Goal: Communication & Community: Answer question/provide support

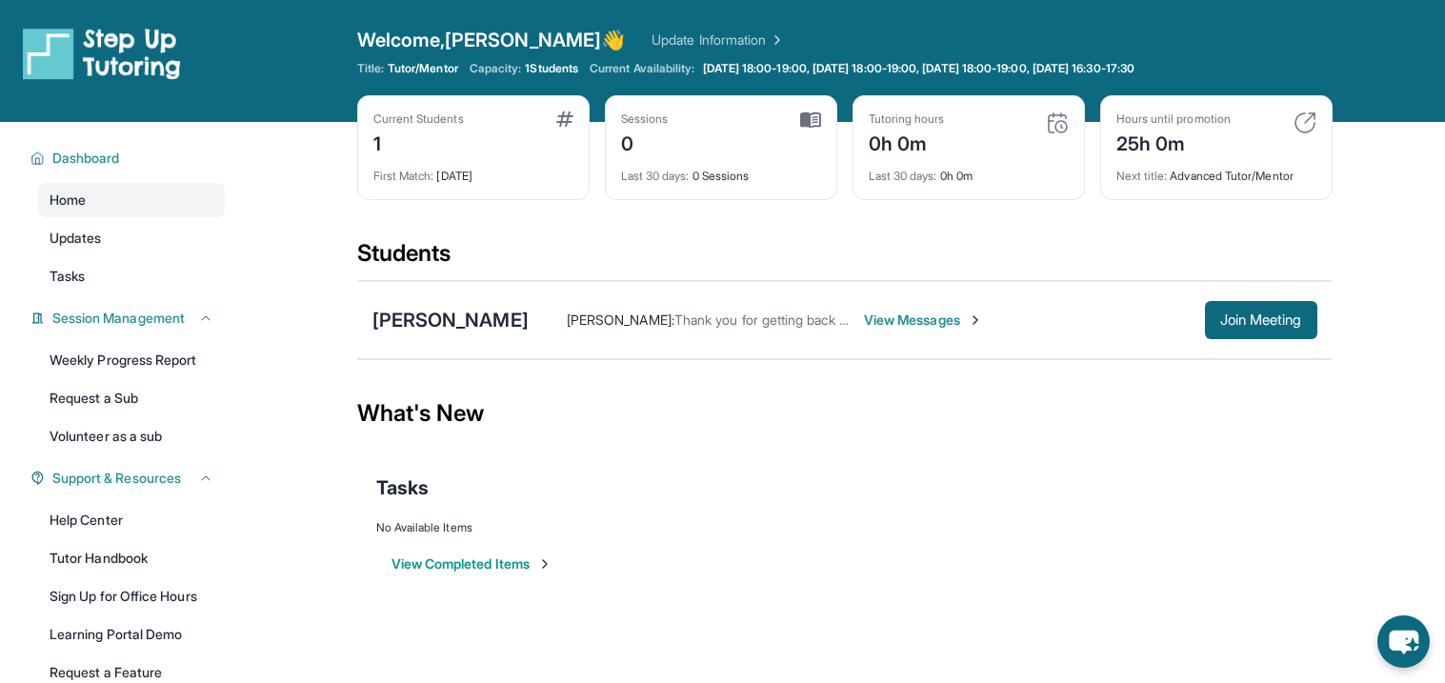
scroll to position [37, 0]
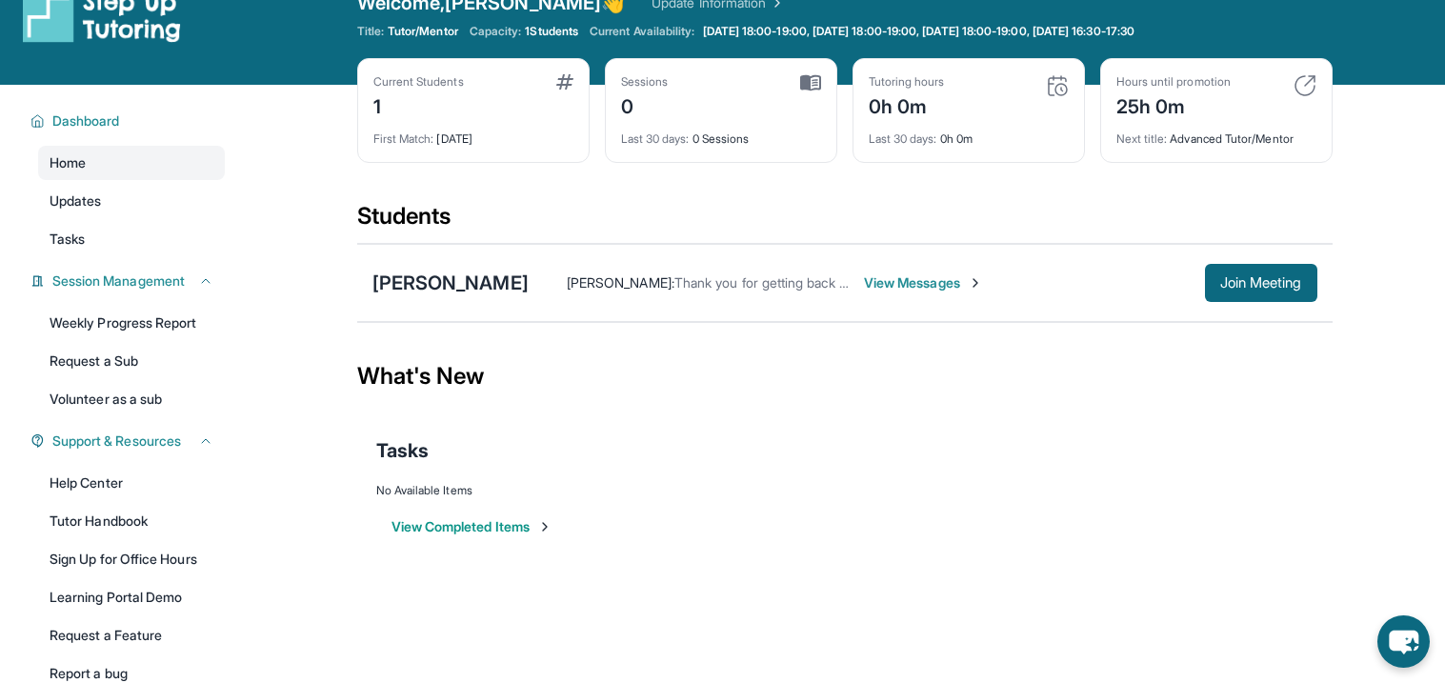
click at [864, 275] on span "View Messages" at bounding box center [923, 282] width 119 height 19
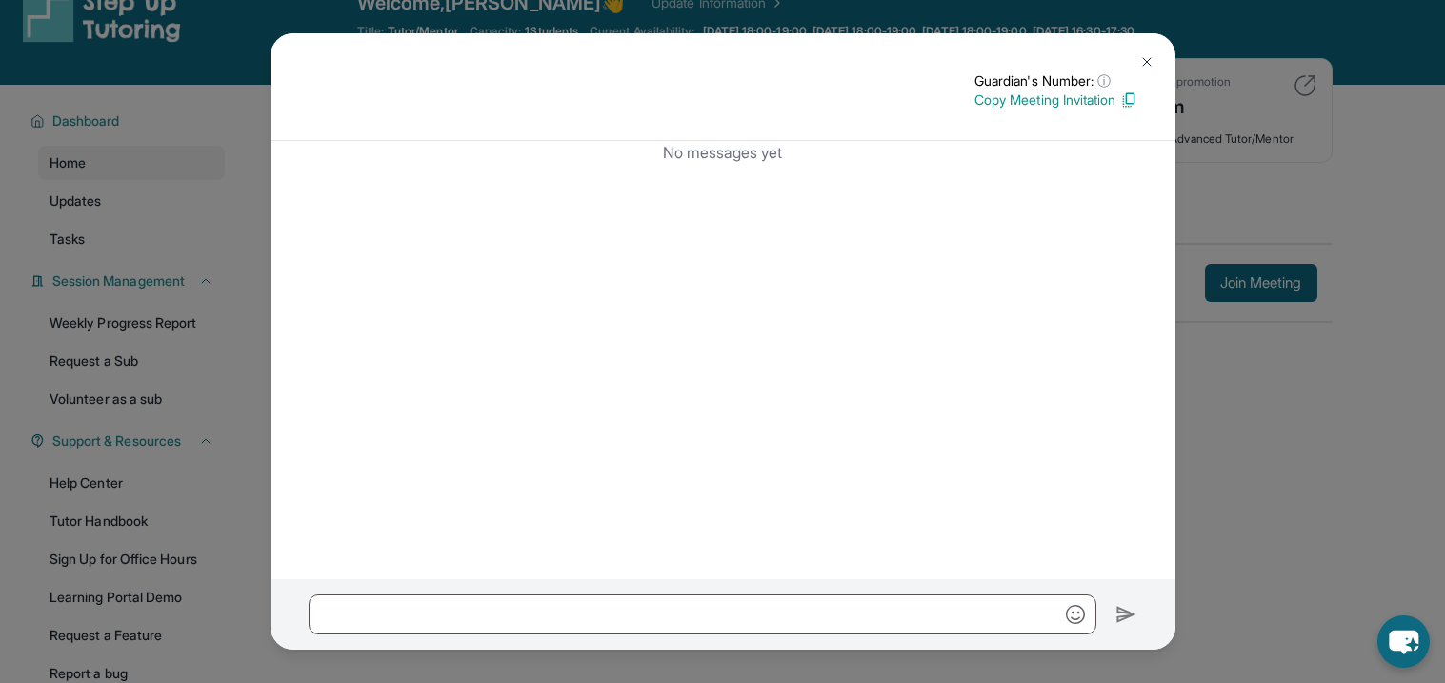
click at [1140, 54] on img at bounding box center [1147, 61] width 15 height 15
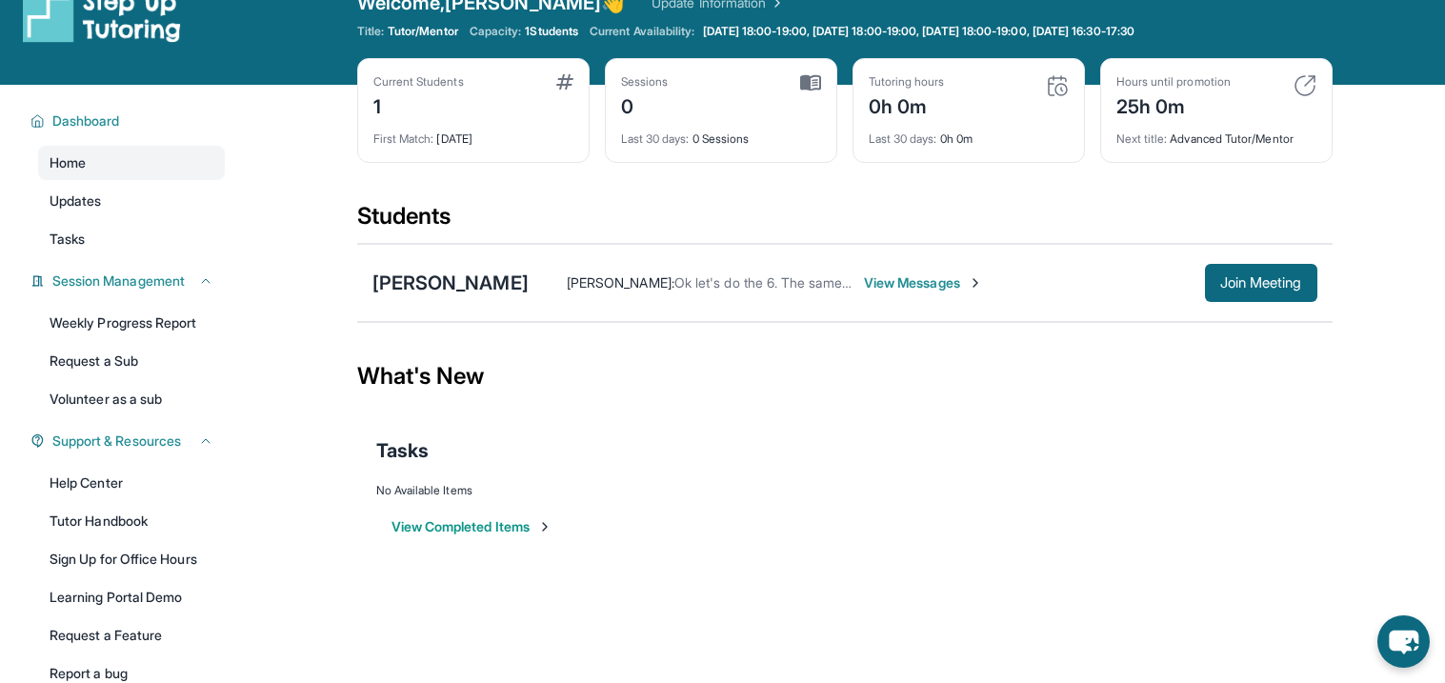
click at [1141, 58] on div "Hours until promotion 25h 0m Next title : Advanced Tutor/Mentor" at bounding box center [1216, 110] width 232 height 105
click at [891, 286] on span "View Messages" at bounding box center [923, 282] width 119 height 19
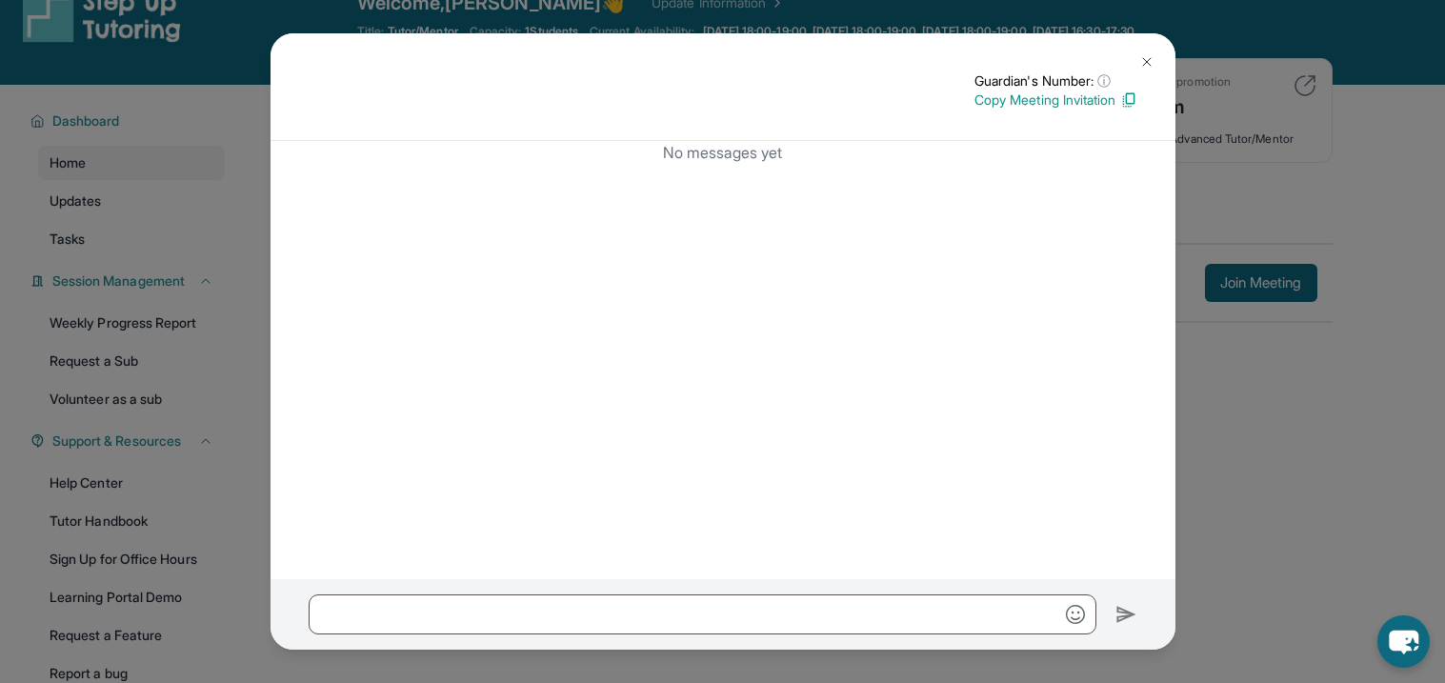
click at [1148, 49] on button at bounding box center [1147, 62] width 38 height 38
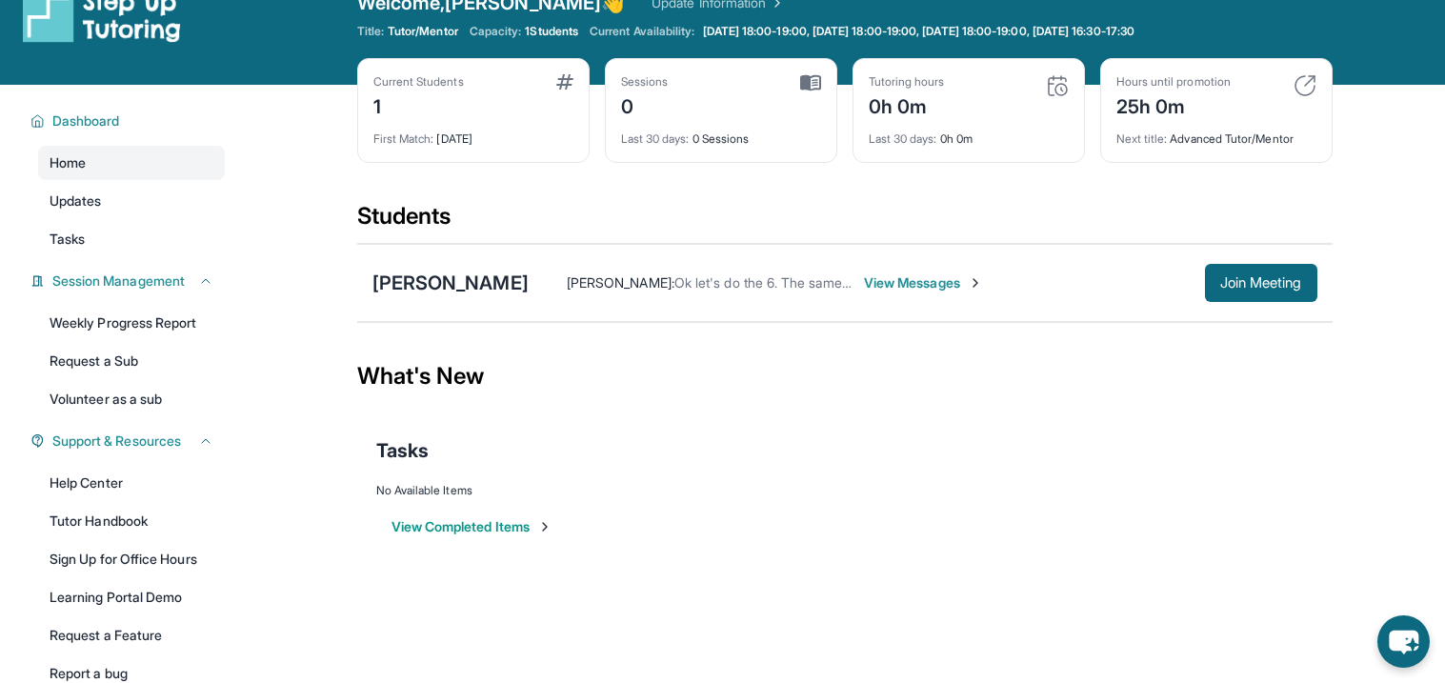
click at [353, 48] on div "Open sidebar Welcome, [PERSON_NAME] 👋 Update Information Title: Tutor/Mentor Ca…" at bounding box center [722, 24] width 1445 height 122
click at [448, 274] on div "[PERSON_NAME]" at bounding box center [451, 283] width 156 height 27
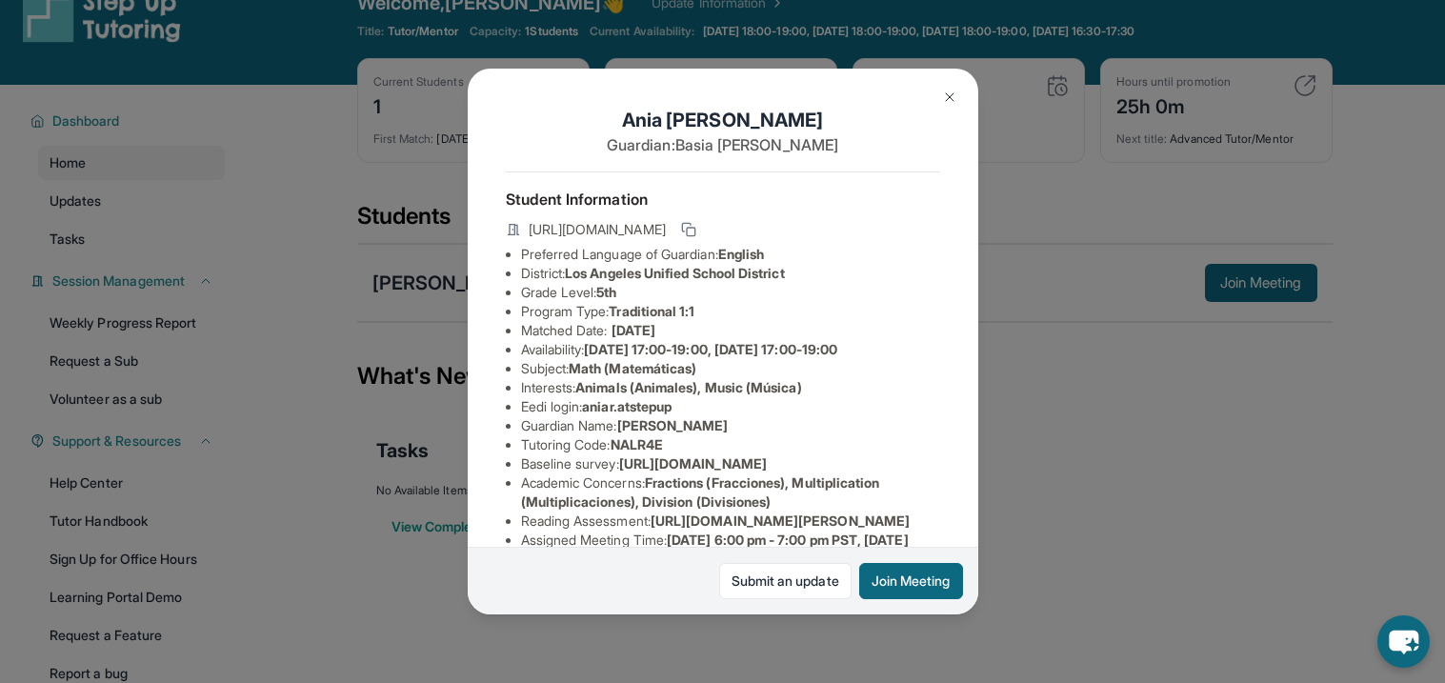
click at [780, 308] on li "Program Type: Traditional 1:1" at bounding box center [730, 311] width 419 height 19
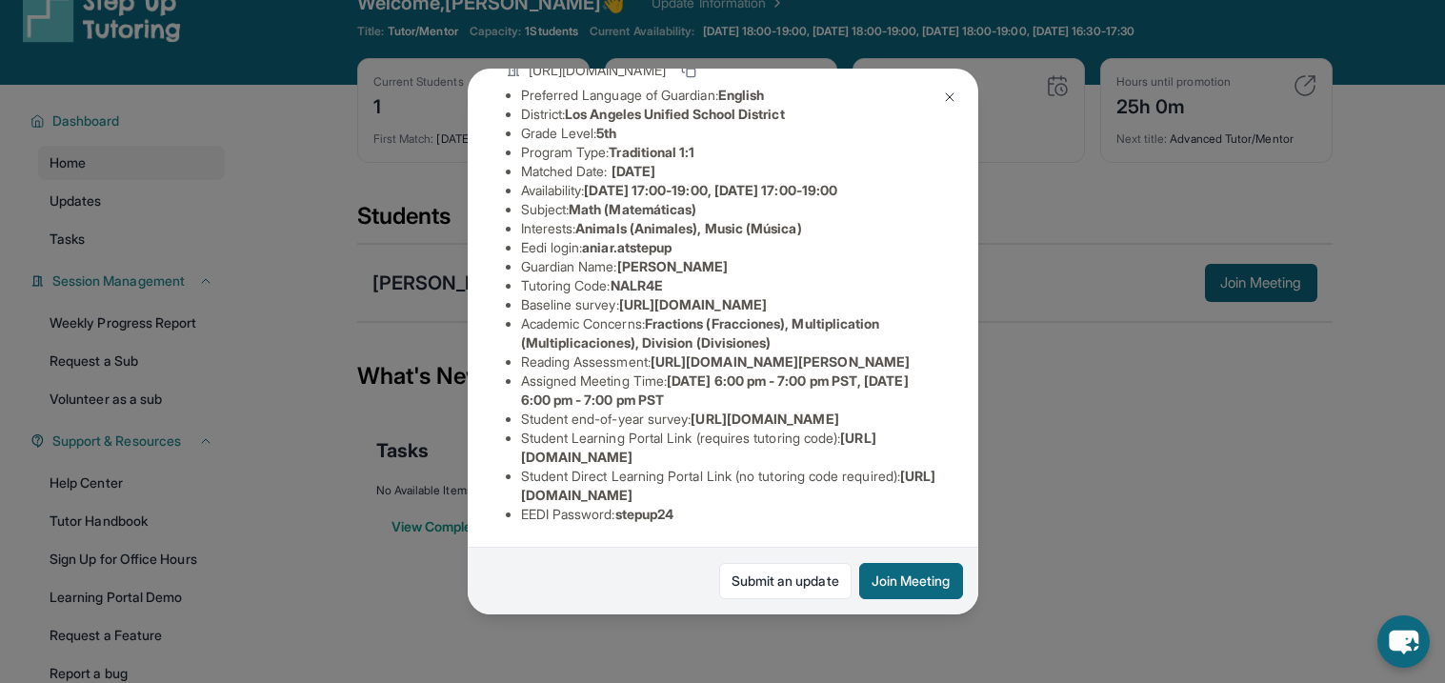
scroll to position [331, 0]
drag, startPoint x: 625, startPoint y: 514, endPoint x: 686, endPoint y: 515, distance: 61.0
click at [675, 515] on span "stepup24" at bounding box center [645, 514] width 59 height 16
copy span "stepup24"
drag, startPoint x: 589, startPoint y: 73, endPoint x: 678, endPoint y: 72, distance: 89.6
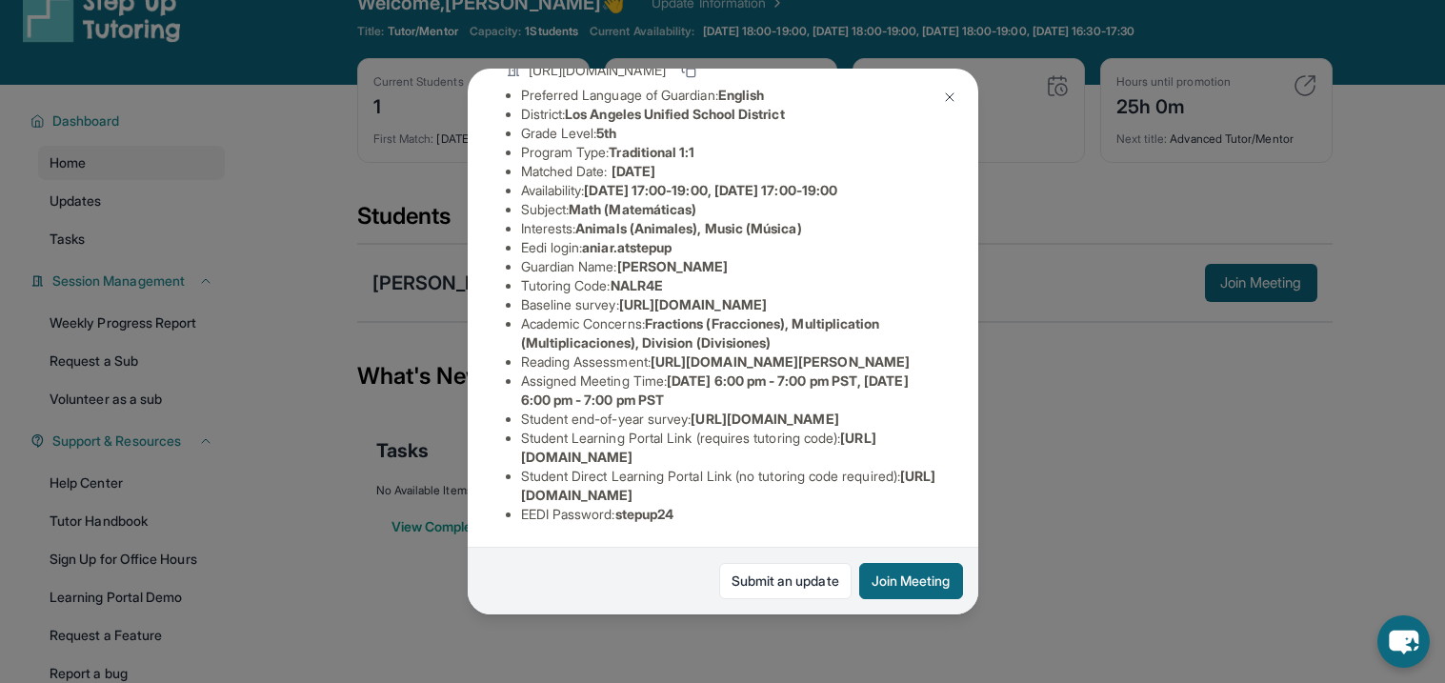
click at [678, 238] on li "Eedi login : [PERSON_NAME].atstepup" at bounding box center [730, 247] width 419 height 19
click at [672, 239] on span "aniar.atstepup" at bounding box center [627, 247] width 90 height 16
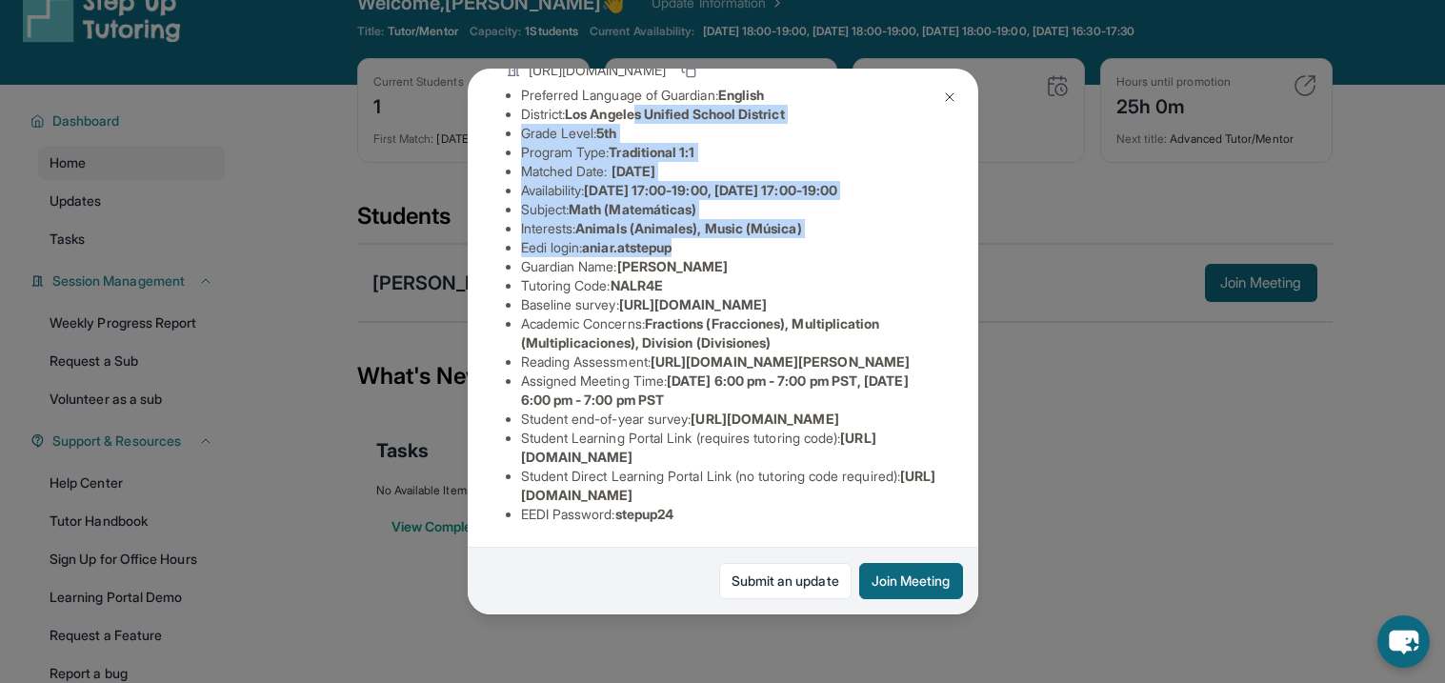
scroll to position [187, 0]
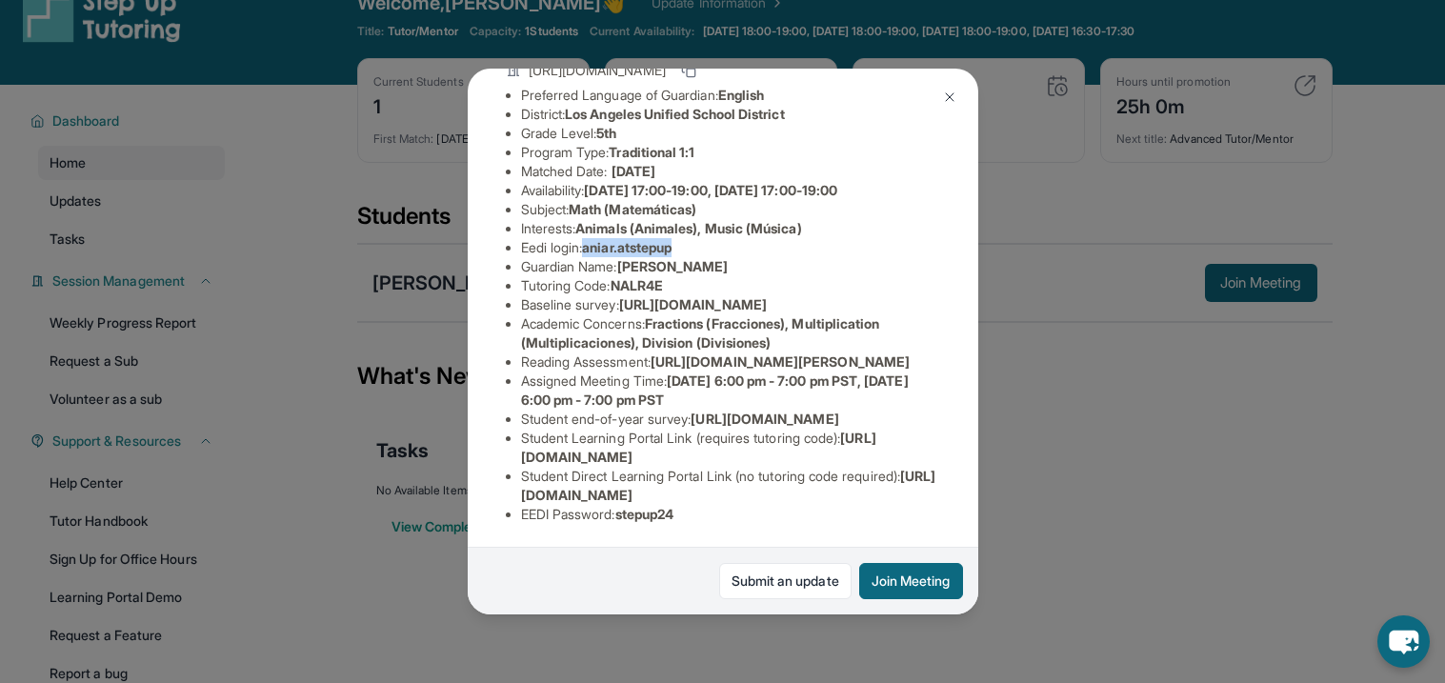
drag, startPoint x: 687, startPoint y: 77, endPoint x: 594, endPoint y: 219, distance: 169.9
click at [594, 238] on li "Eedi login : [PERSON_NAME].atstepup" at bounding box center [730, 247] width 419 height 19
copy span "aniar.atstepup"
click at [606, 220] on span "Animals (Animales), Music (Música)" at bounding box center [688, 228] width 226 height 16
click at [691, 427] on span "[URL][DOMAIN_NAME]" at bounding box center [765, 419] width 148 height 16
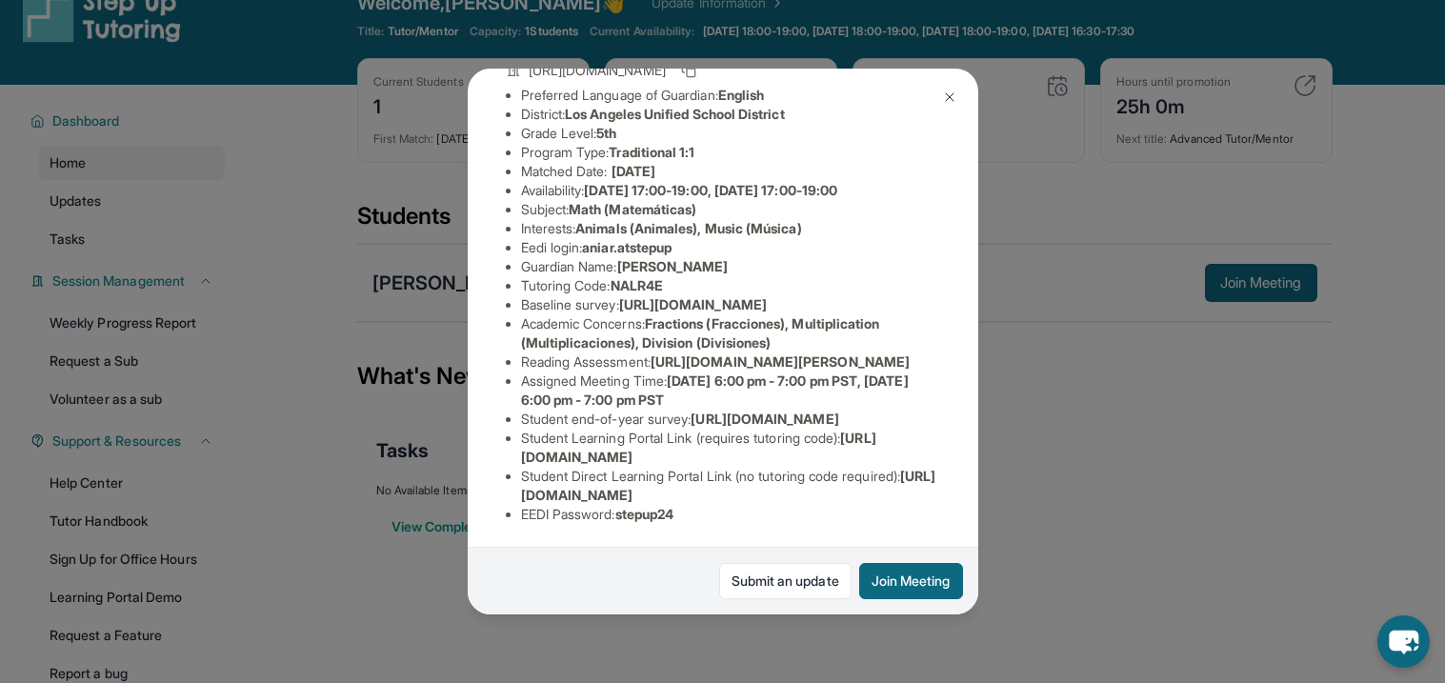
scroll to position [331, 0]
drag, startPoint x: 849, startPoint y: 461, endPoint x: 587, endPoint y: 450, distance: 262.3
click at [587, 450] on span "[URL][DOMAIN_NAME]" at bounding box center [698, 447] width 355 height 35
click at [846, 459] on span "[URL][DOMAIN_NAME]" at bounding box center [698, 447] width 355 height 35
drag, startPoint x: 846, startPoint y: 454, endPoint x: 521, endPoint y: 447, distance: 325.0
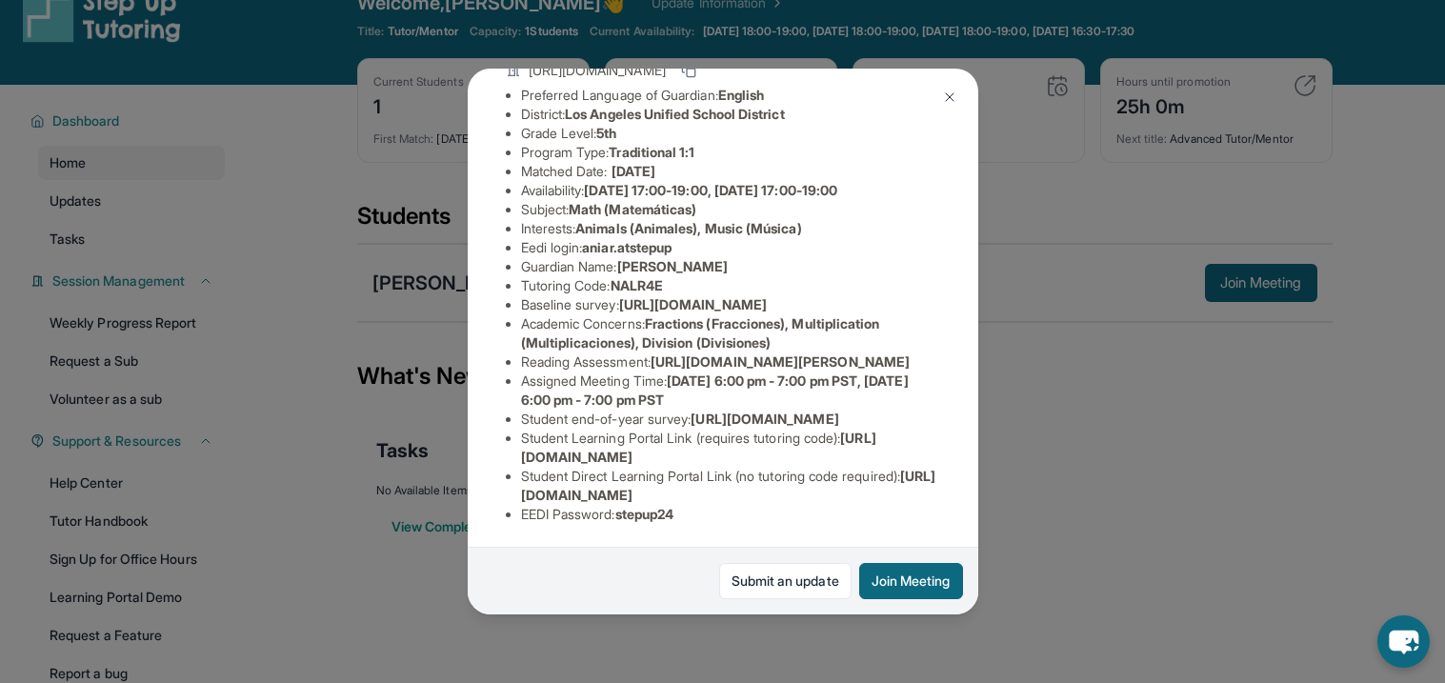
click at [521, 447] on span "[URL][DOMAIN_NAME]" at bounding box center [698, 447] width 355 height 35
click at [535, 455] on span "[URL][DOMAIN_NAME]" at bounding box center [698, 447] width 355 height 35
click at [623, 455] on span "[URL][DOMAIN_NAME]" at bounding box center [698, 447] width 355 height 35
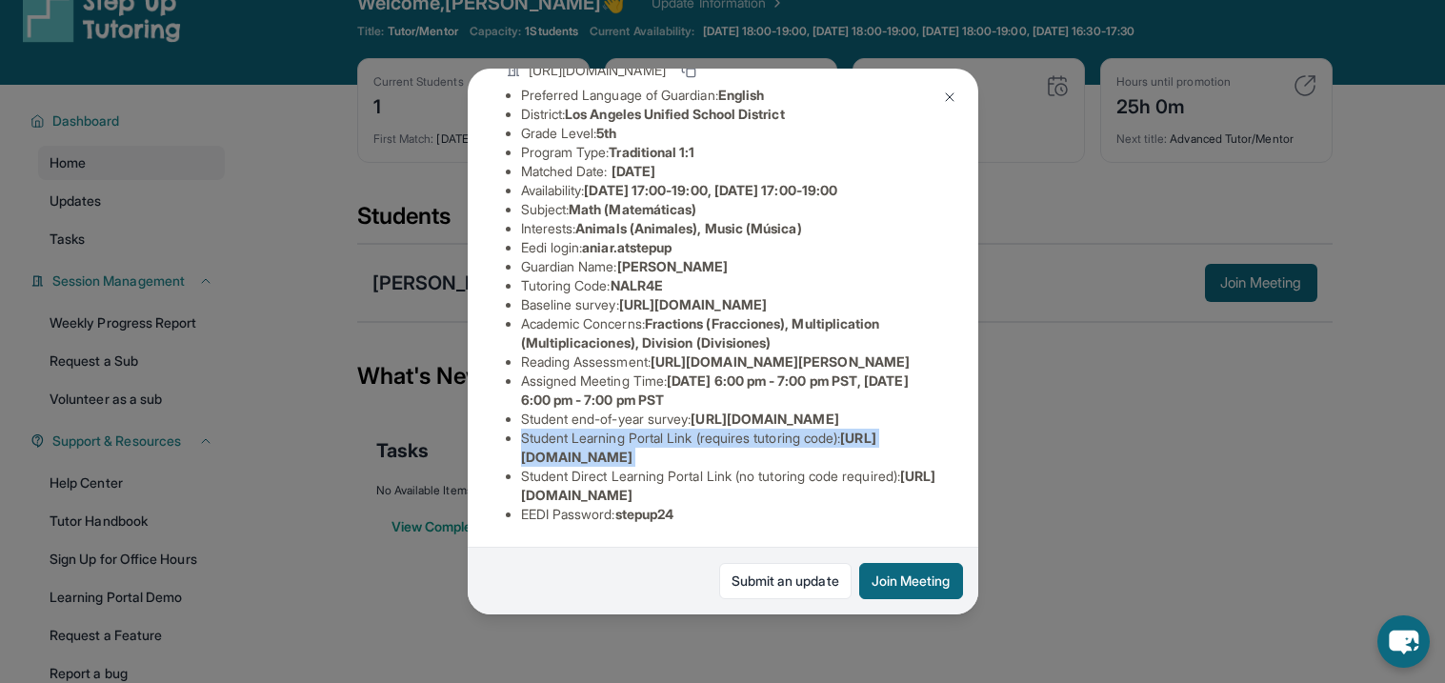
click at [623, 455] on span "[URL][DOMAIN_NAME]" at bounding box center [698, 447] width 355 height 35
drag, startPoint x: 864, startPoint y: 454, endPoint x: 494, endPoint y: 460, distance: 369.7
click at [494, 460] on div "[PERSON_NAME] Guardian: [PERSON_NAME] Student Information [URL][DOMAIN_NAME] Pr…" at bounding box center [723, 342] width 511 height 547
copy span "[URL][DOMAIN_NAME]"
click at [736, 411] on span "[URL][DOMAIN_NAME]" at bounding box center [765, 419] width 148 height 16
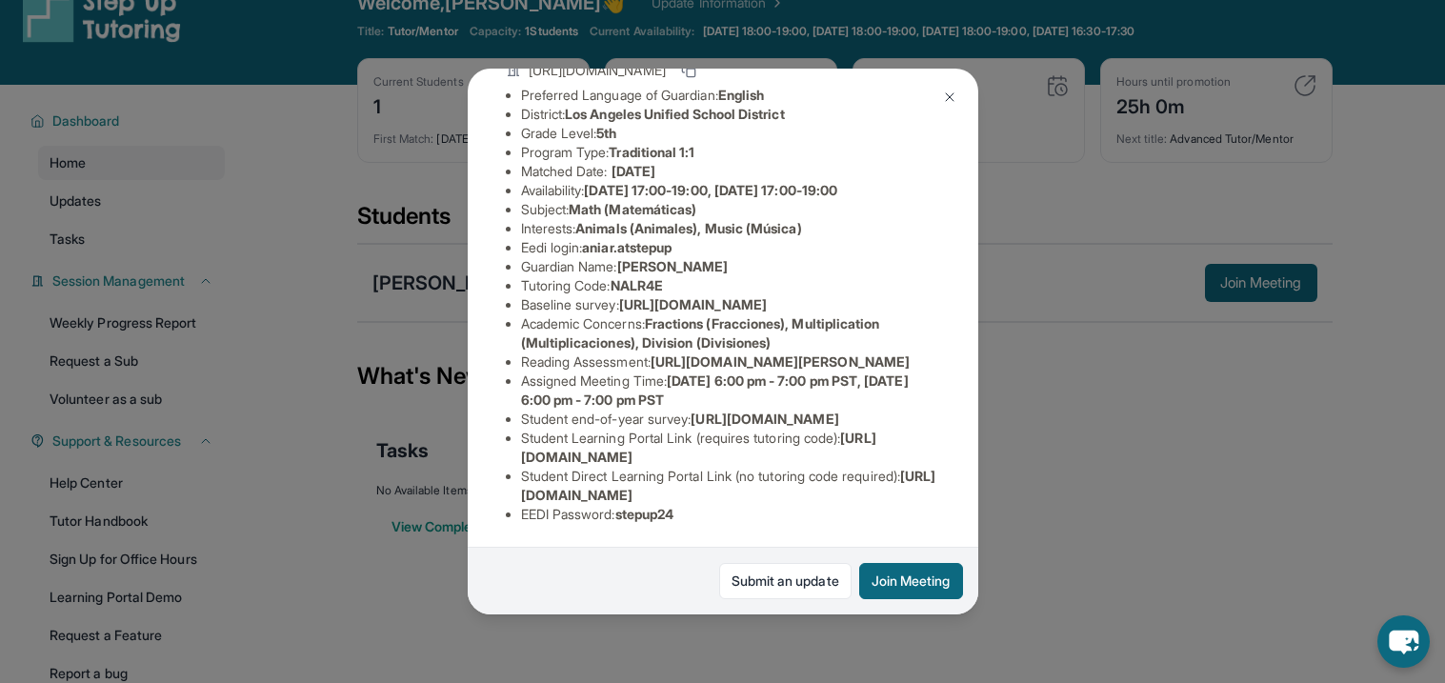
click at [945, 104] on img at bounding box center [949, 97] width 15 height 15
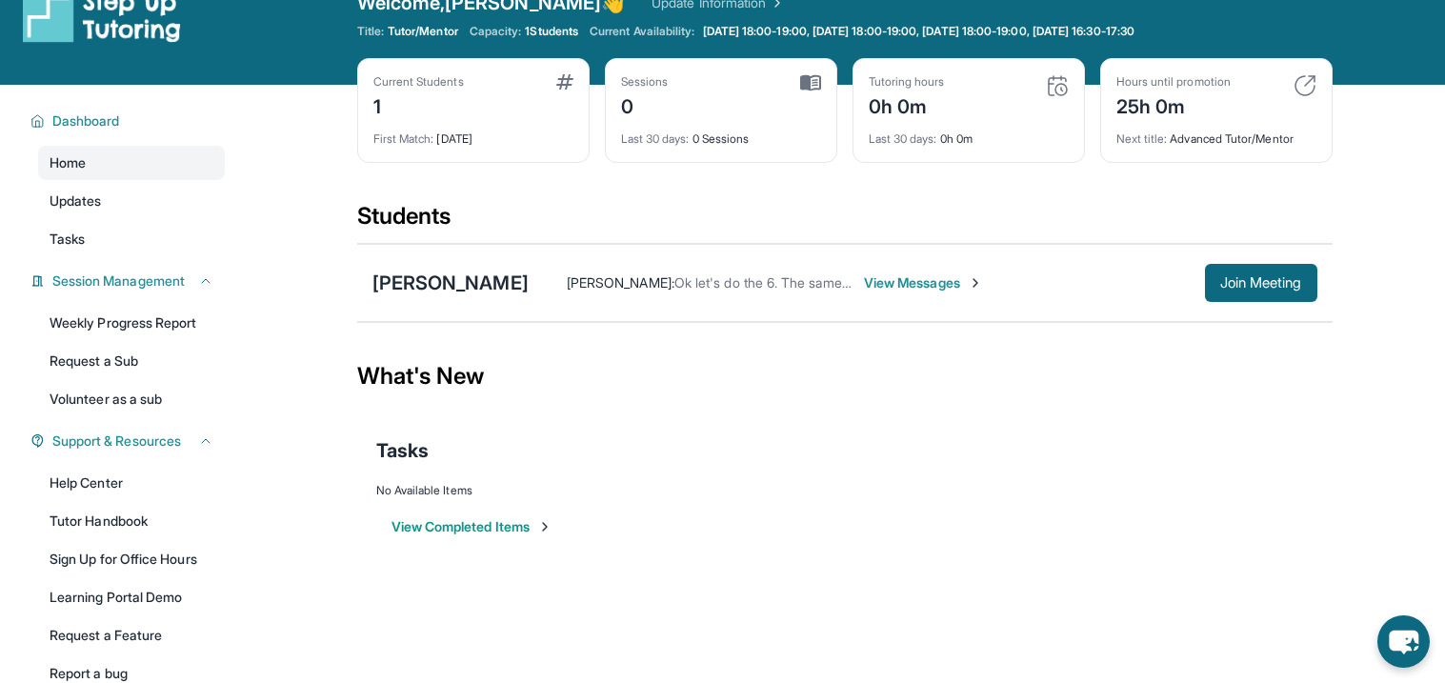
click at [864, 284] on span "View Messages" at bounding box center [923, 282] width 119 height 19
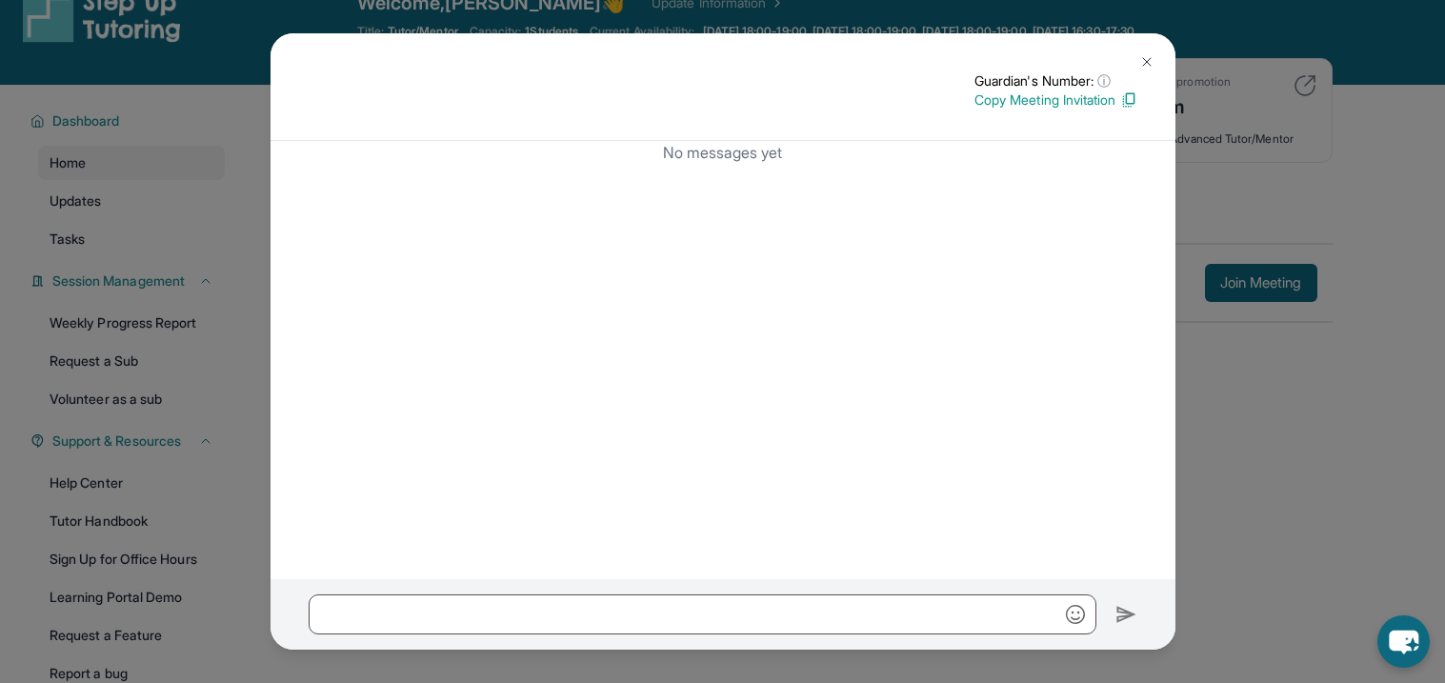
click at [1140, 60] on img at bounding box center [1147, 61] width 15 height 15
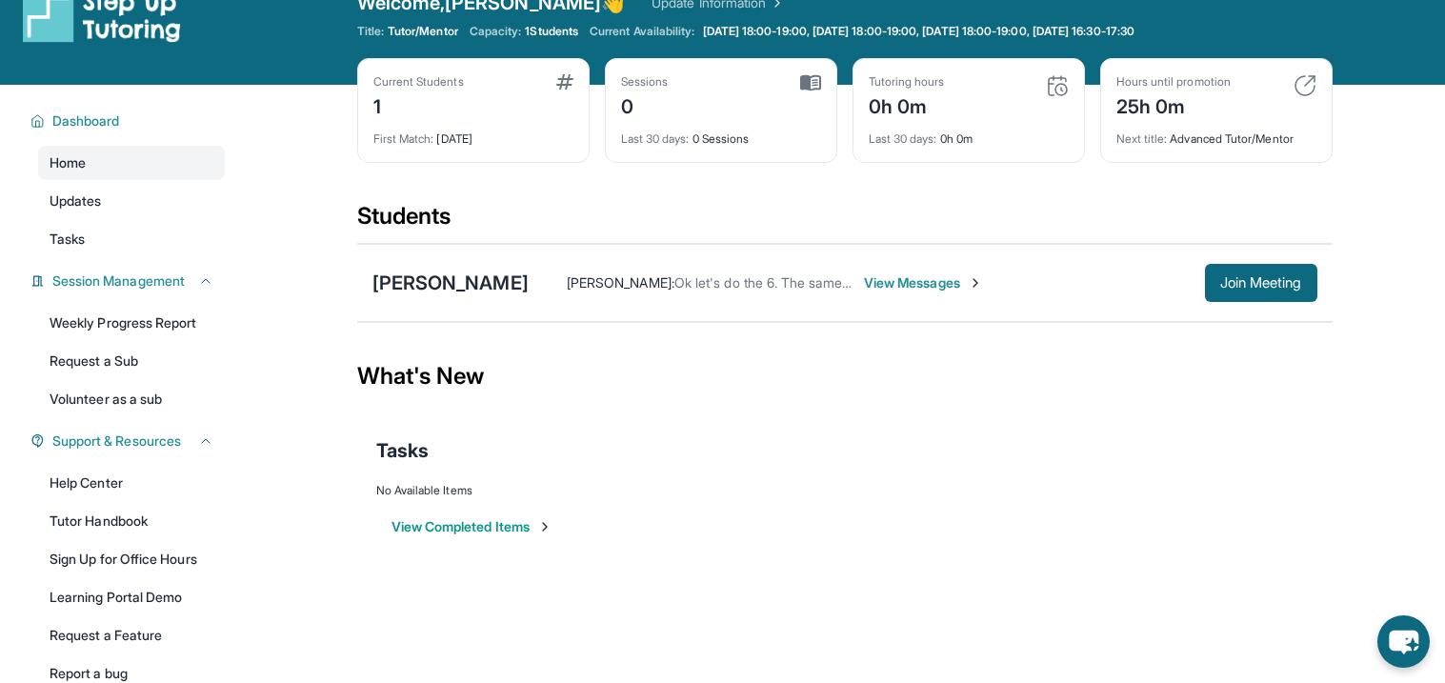
click at [757, 280] on span "Ok let's do the 6. The same session works great!" at bounding box center [822, 282] width 295 height 16
click at [775, 278] on span "Ok let's do the 6. The same session works great!" at bounding box center [822, 282] width 295 height 16
click at [773, 258] on div "[PERSON_NAME] [PERSON_NAME] : Ok let's do the 6. The same session works great! …" at bounding box center [845, 283] width 976 height 78
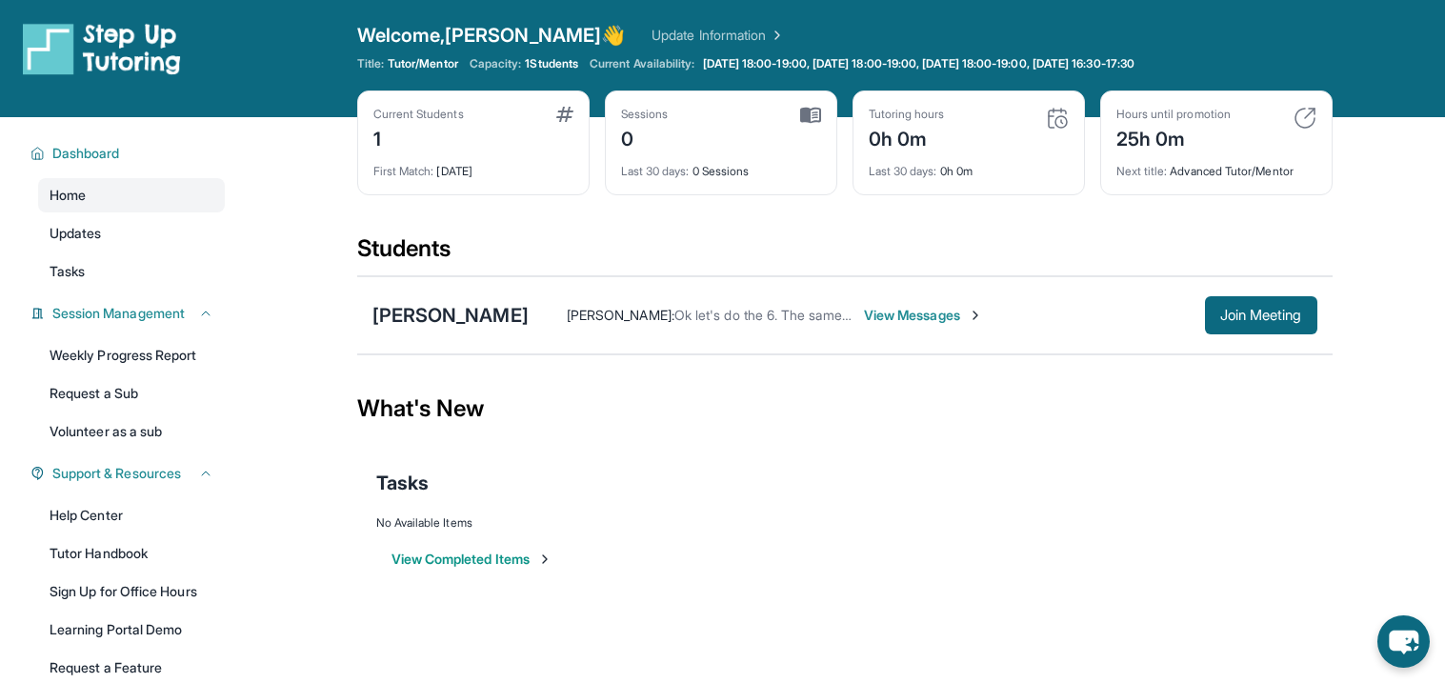
scroll to position [0, 0]
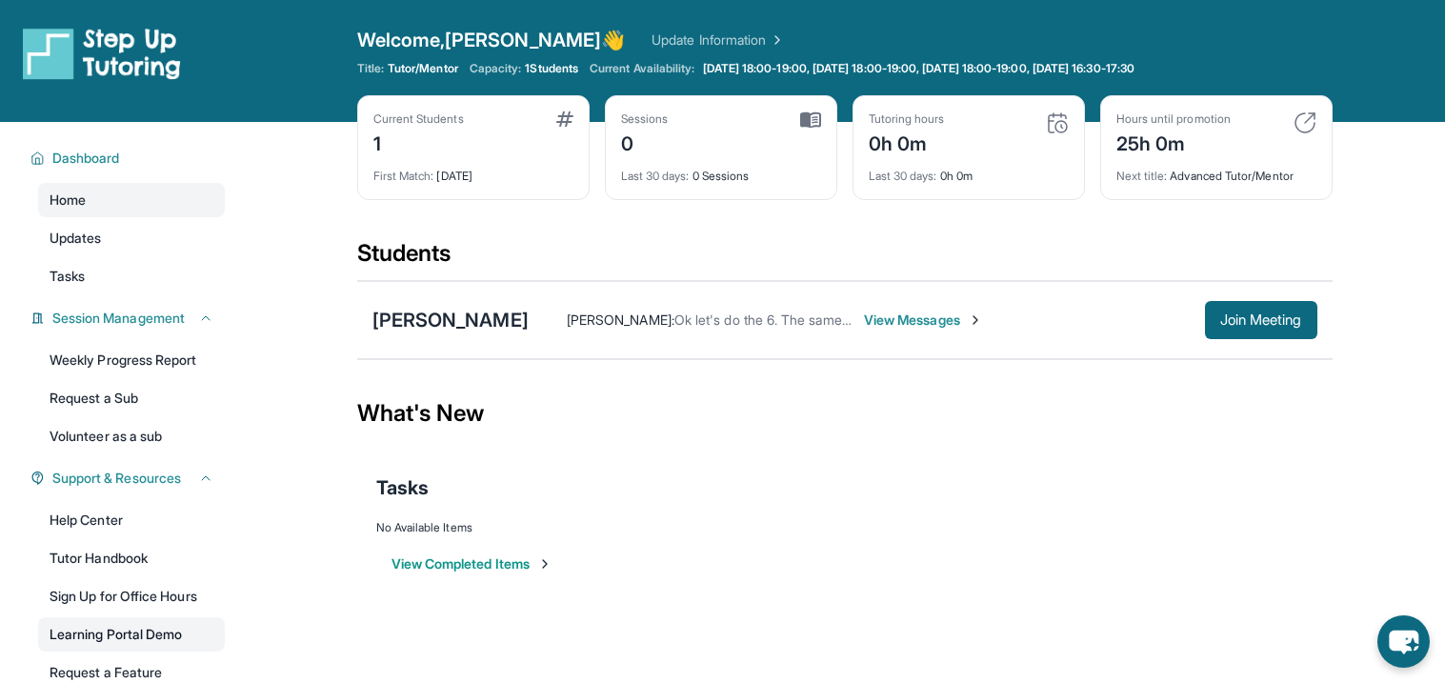
click at [111, 618] on link "Learning Portal Demo" at bounding box center [131, 634] width 187 height 34
click at [864, 316] on span "View Messages" at bounding box center [923, 320] width 119 height 19
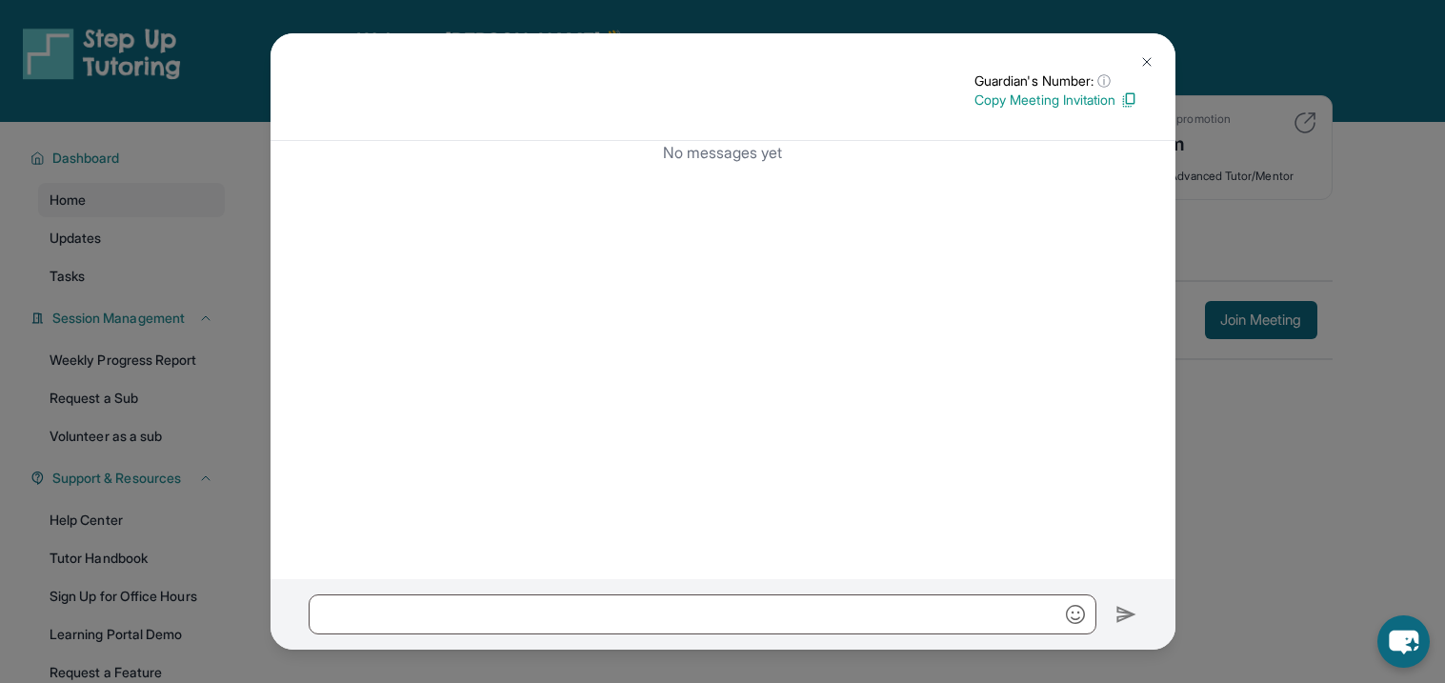
click at [1144, 73] on button at bounding box center [1147, 62] width 38 height 38
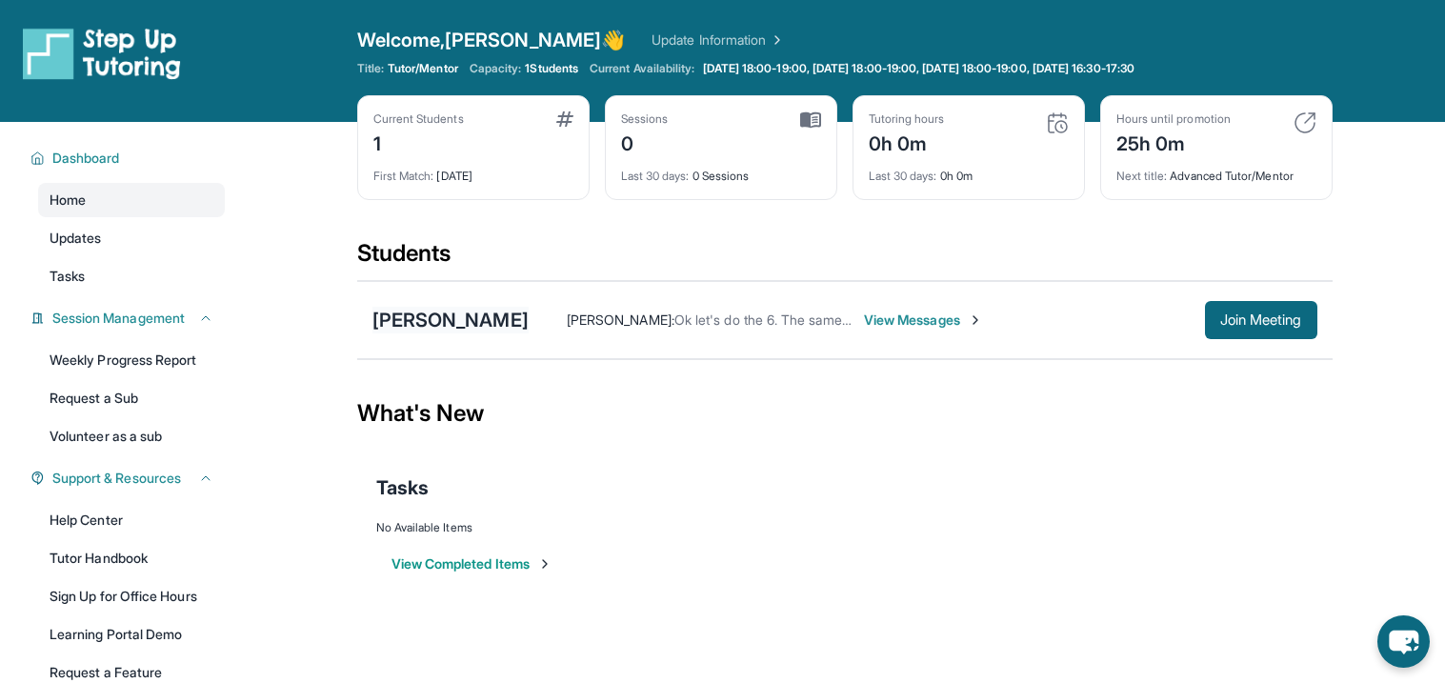
click at [452, 316] on div "[PERSON_NAME]" at bounding box center [451, 320] width 156 height 27
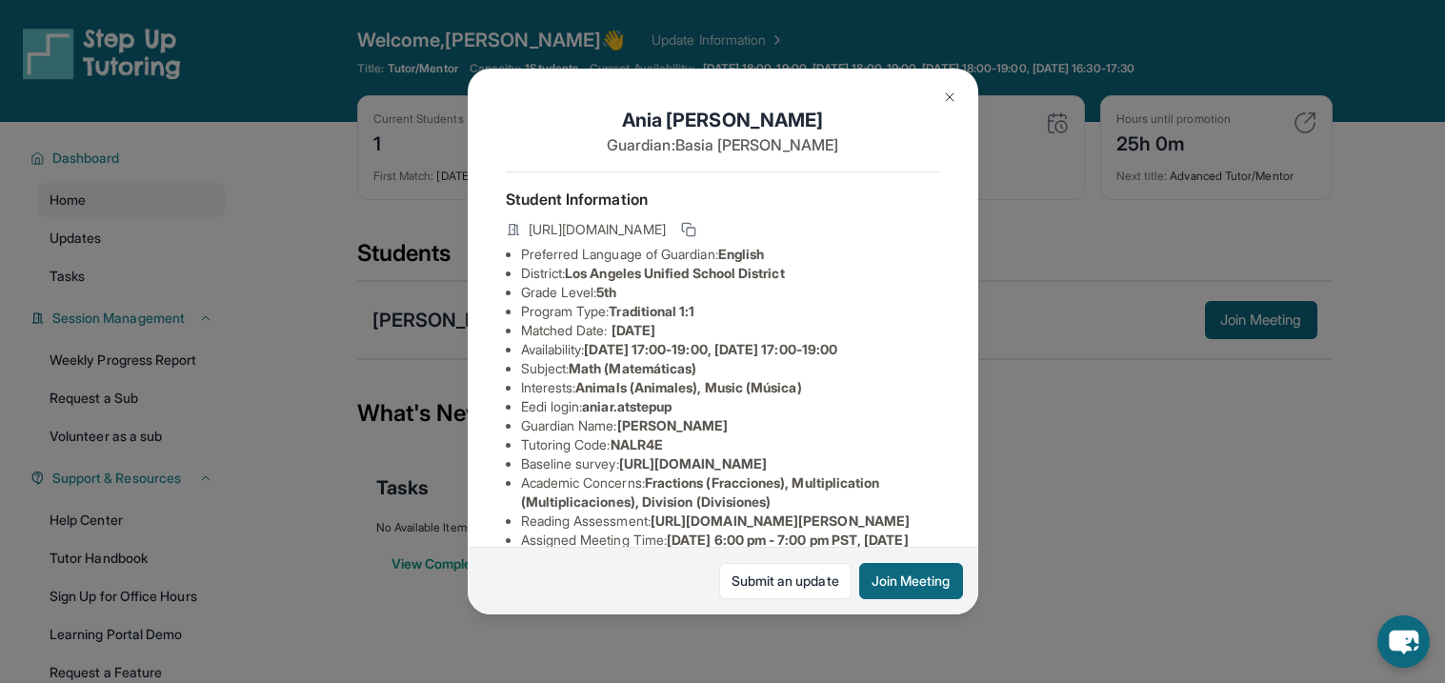
scroll to position [0, 680]
drag, startPoint x: 520, startPoint y: 484, endPoint x: 972, endPoint y: 518, distance: 452.9
click at [972, 518] on div "[PERSON_NAME] Guardian: [PERSON_NAME] Student Information [URL][DOMAIN_NAME] Pr…" at bounding box center [723, 342] width 511 height 547
click at [947, 93] on img at bounding box center [949, 97] width 15 height 15
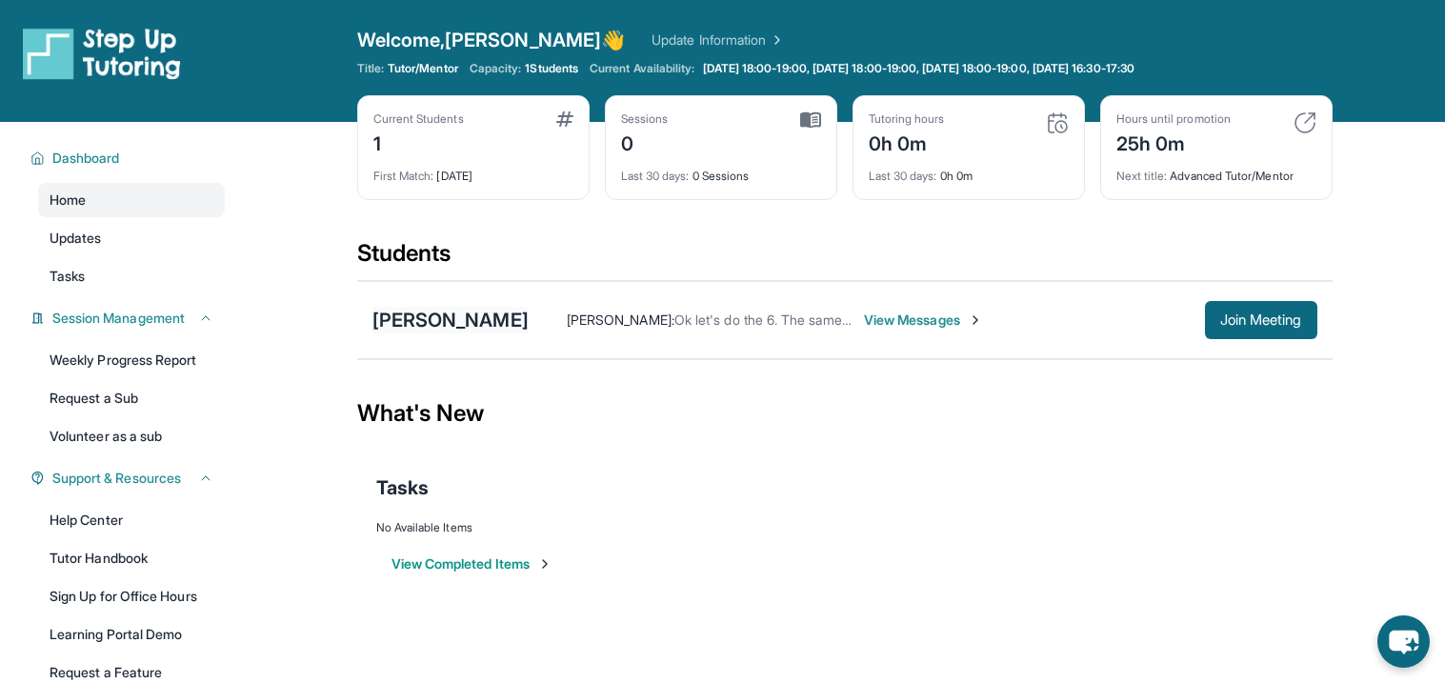
click at [430, 327] on div "[PERSON_NAME]" at bounding box center [451, 320] width 156 height 27
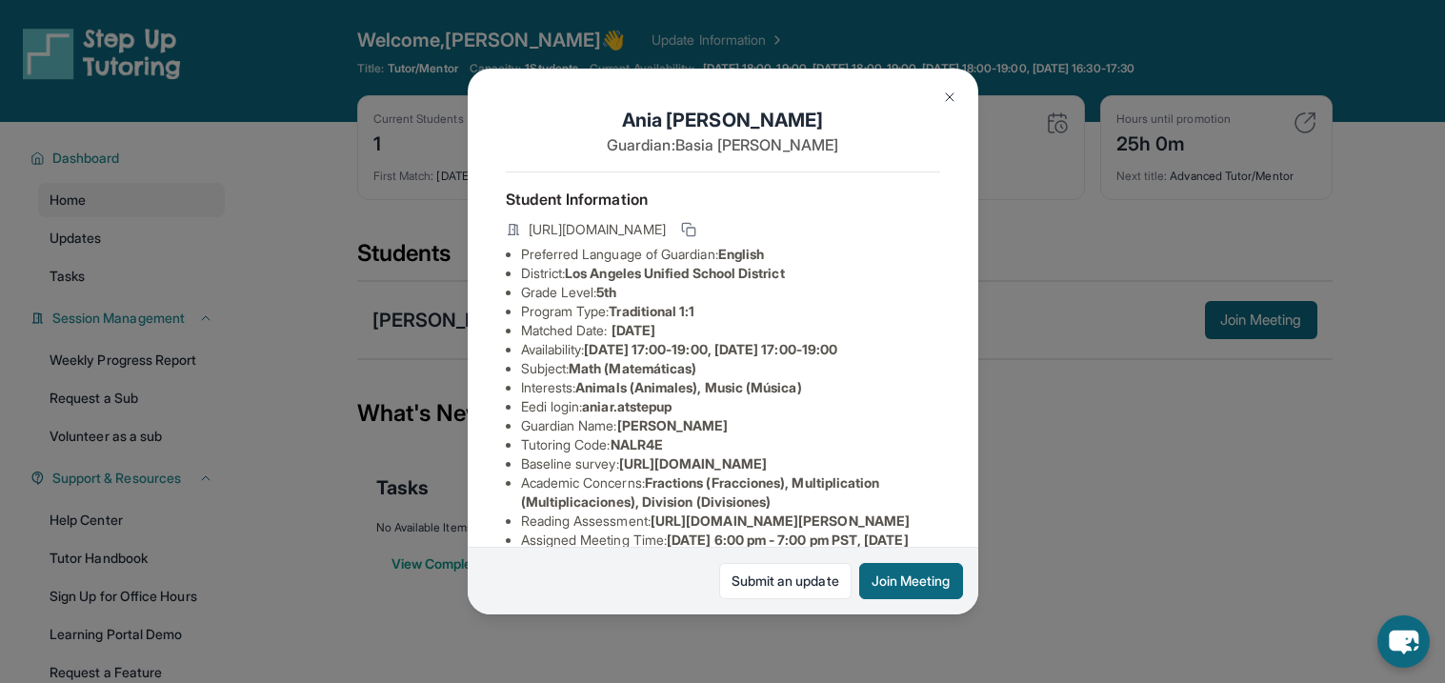
click at [662, 271] on span "Los Angeles Unified School District" at bounding box center [674, 273] width 219 height 16
click at [666, 231] on span "[URL][DOMAIN_NAME]" at bounding box center [597, 229] width 137 height 19
click at [951, 97] on img at bounding box center [949, 97] width 15 height 15
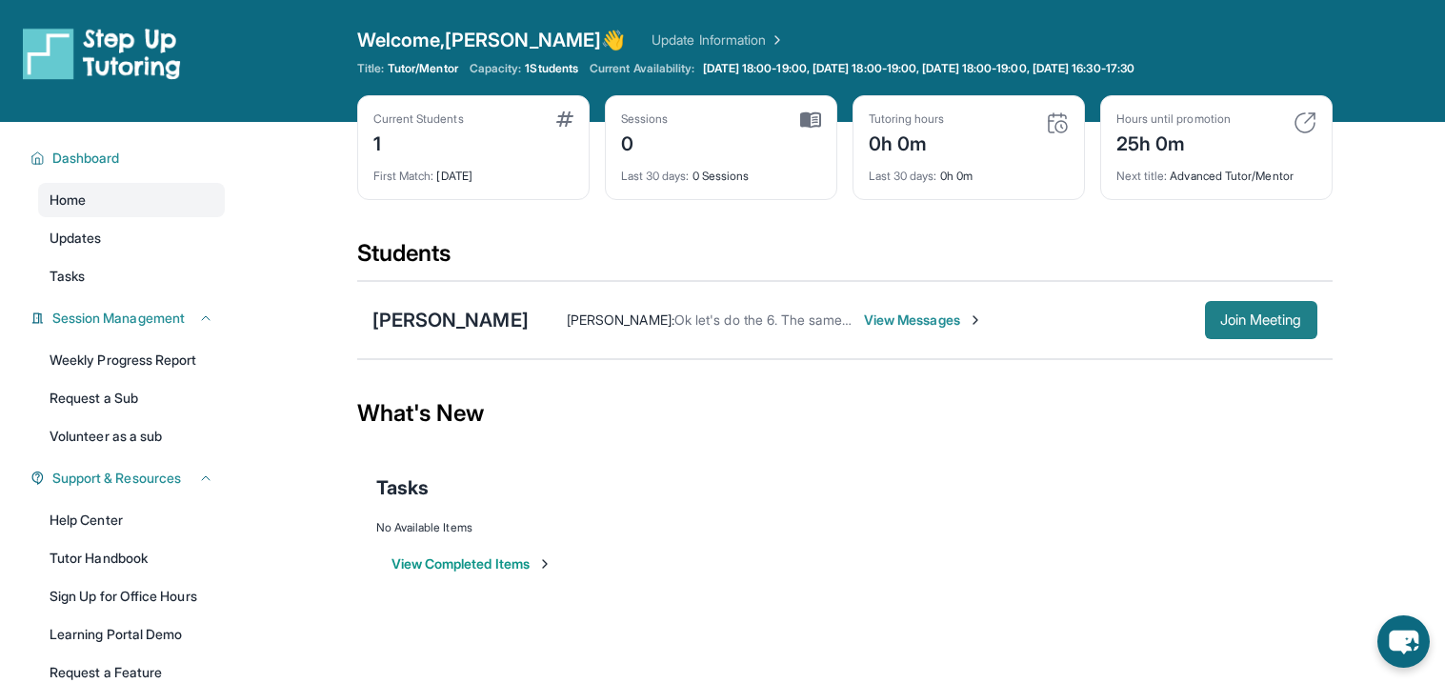
click at [1287, 328] on button "Join Meeting" at bounding box center [1261, 320] width 112 height 38
